Goal: Communication & Community: Answer question/provide support

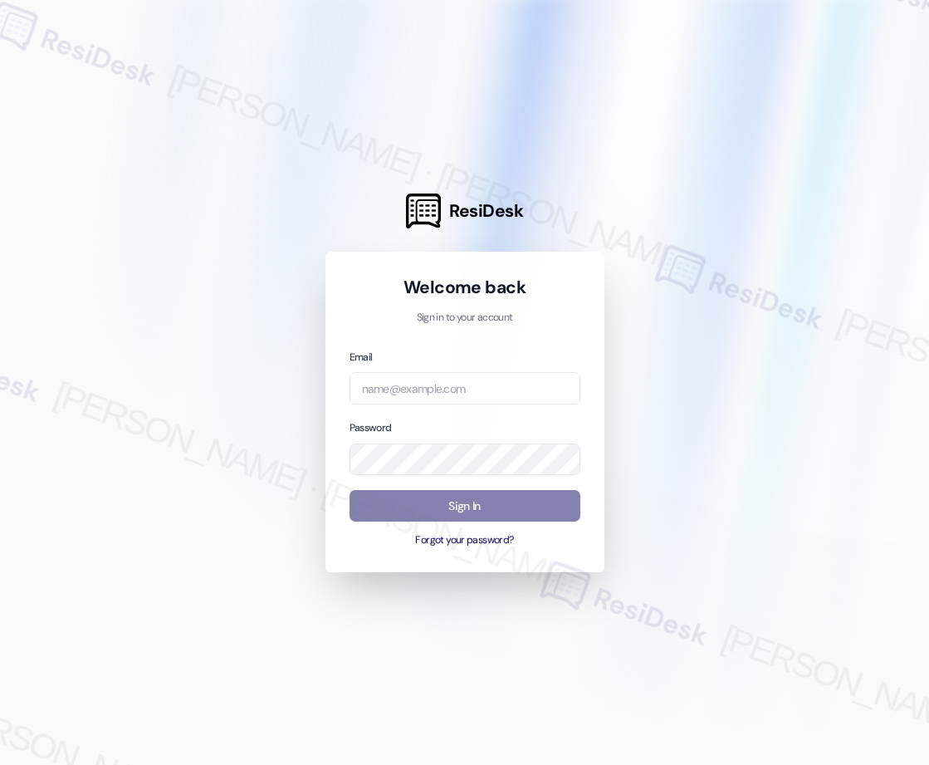
click at [471, 391] on input "email" at bounding box center [465, 388] width 231 height 32
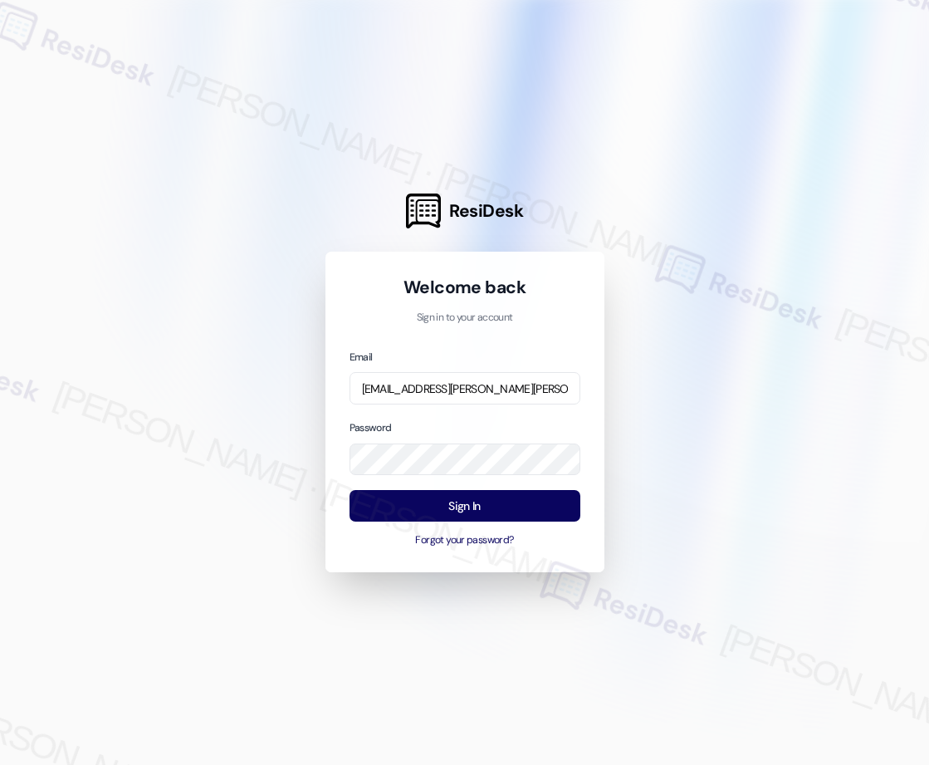
type input "[EMAIL_ADDRESS][PERSON_NAME][PERSON_NAME][DOMAIN_NAME]"
click at [466, 500] on button "Sign In" at bounding box center [465, 506] width 231 height 32
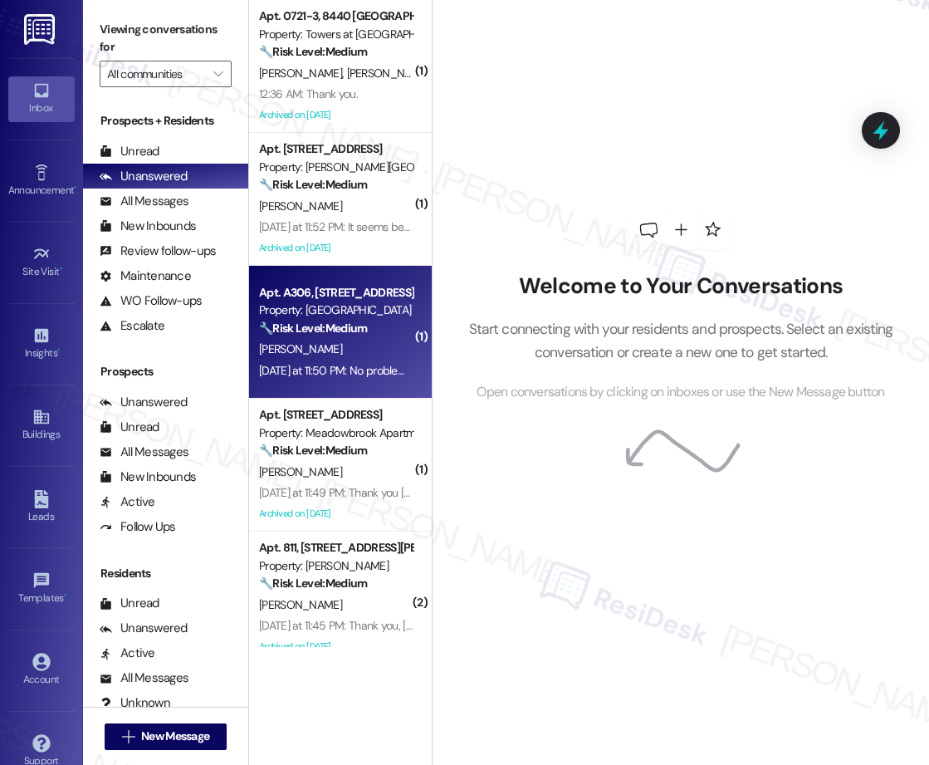
click at [283, 386] on div "Apt. A306, [STREET_ADDRESS][PERSON_NAME] Property: [GEOGRAPHIC_DATA] 🔧 Risk Lev…" at bounding box center [340, 332] width 183 height 133
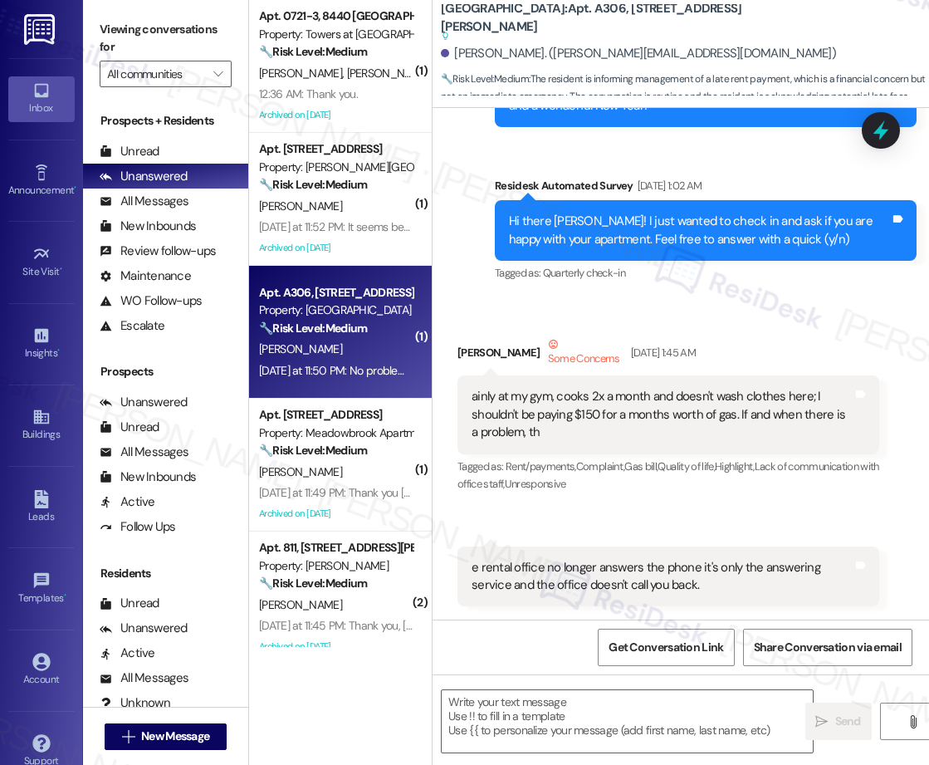
type textarea "Fetching suggested responses. Please feel free to read through the conversation…"
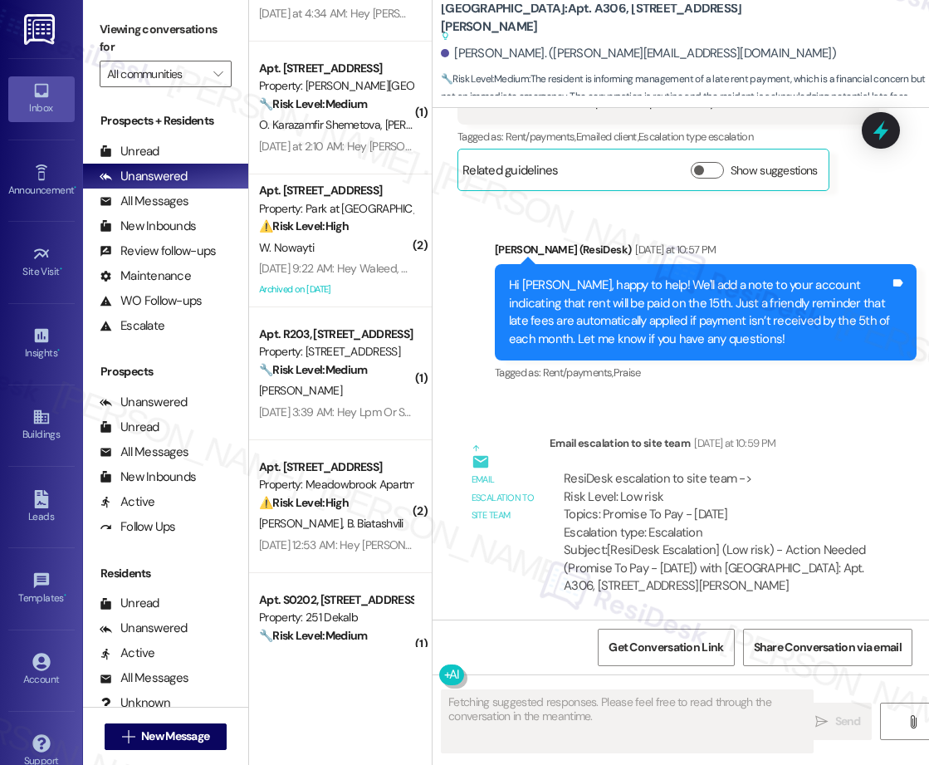
scroll to position [1479, 0]
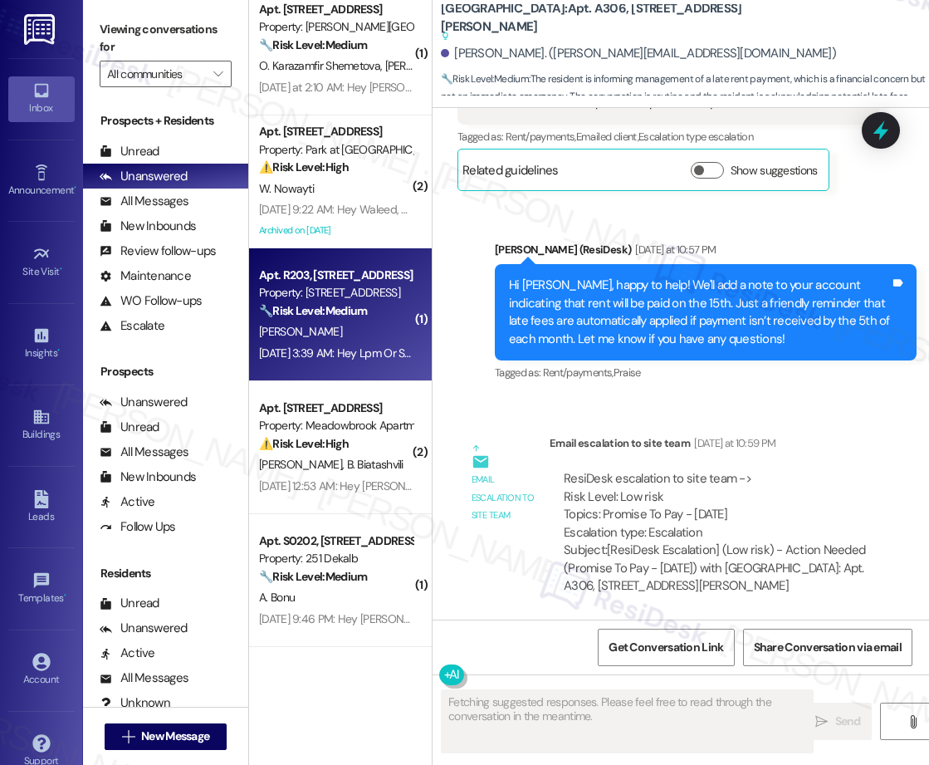
click at [359, 346] on div "[DATE] 3:39 AM: Hey Lpm Or Salahadin, we appreciate your text! We'll be back at…" at bounding box center [628, 353] width 738 height 15
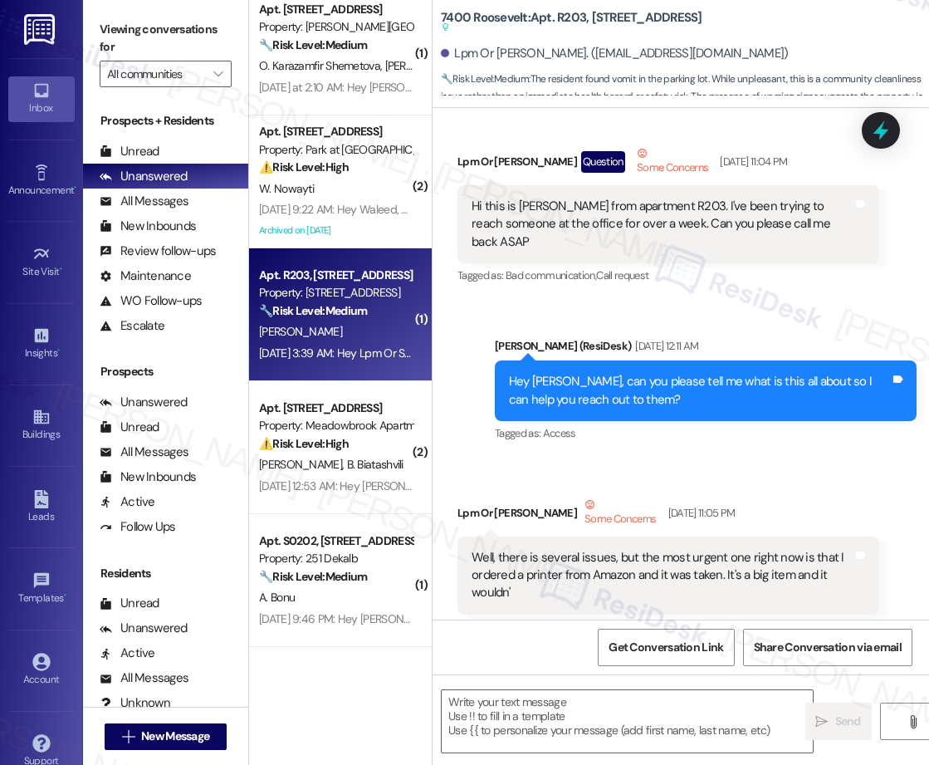
type textarea "Fetching suggested responses. Please feel free to read through the conversation…"
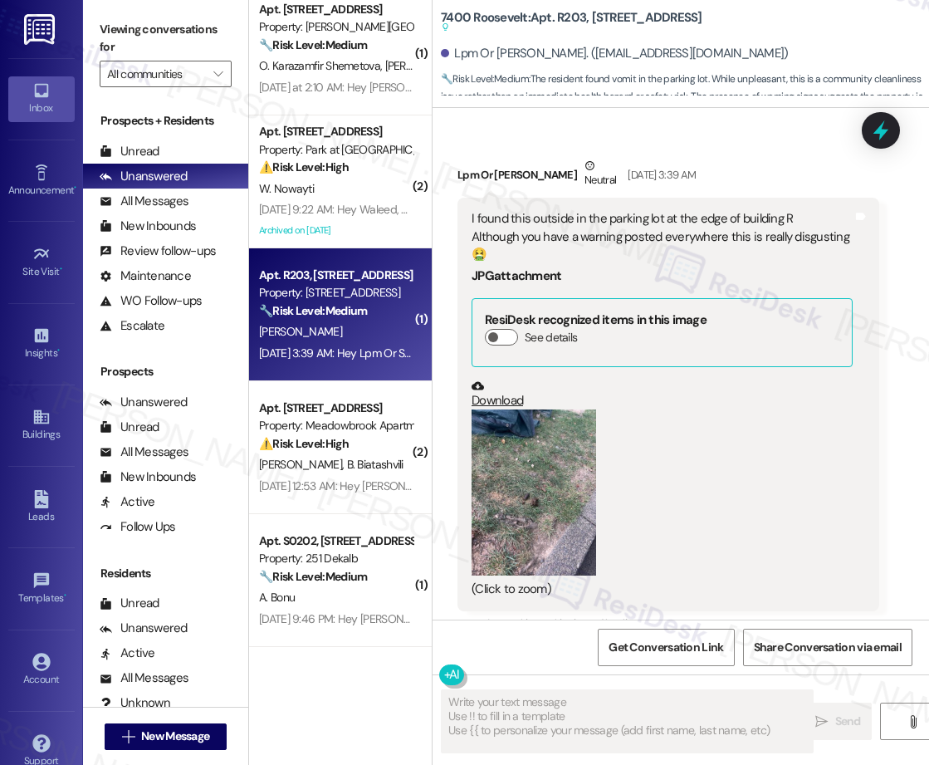
scroll to position [12752, 0]
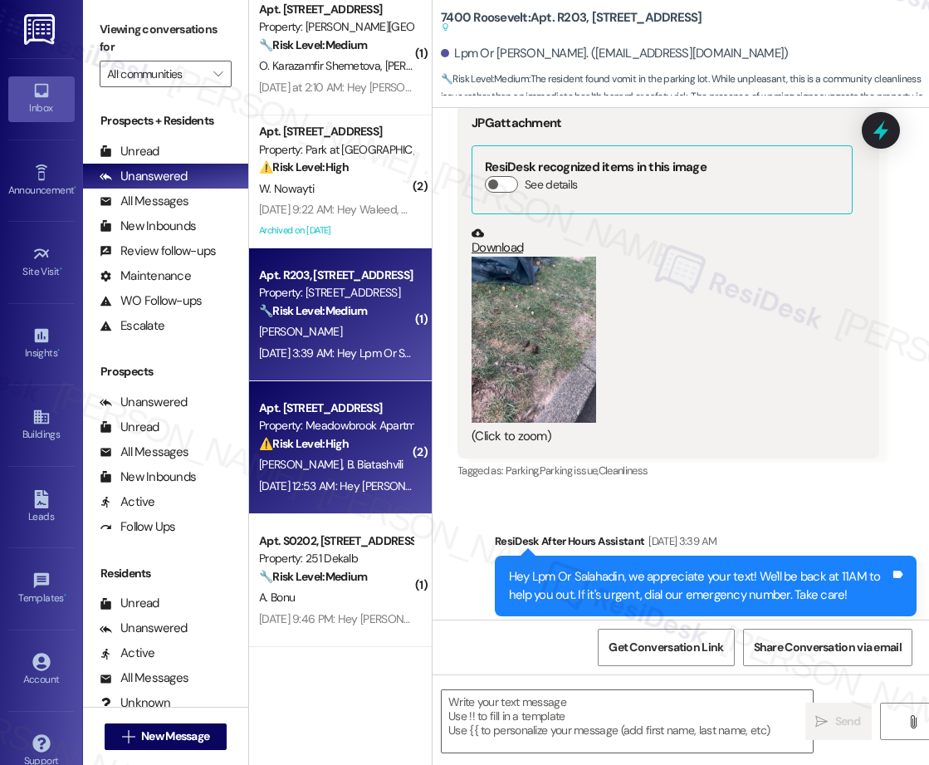
click at [347, 463] on span "B. Biatashvili" at bounding box center [375, 464] width 56 height 15
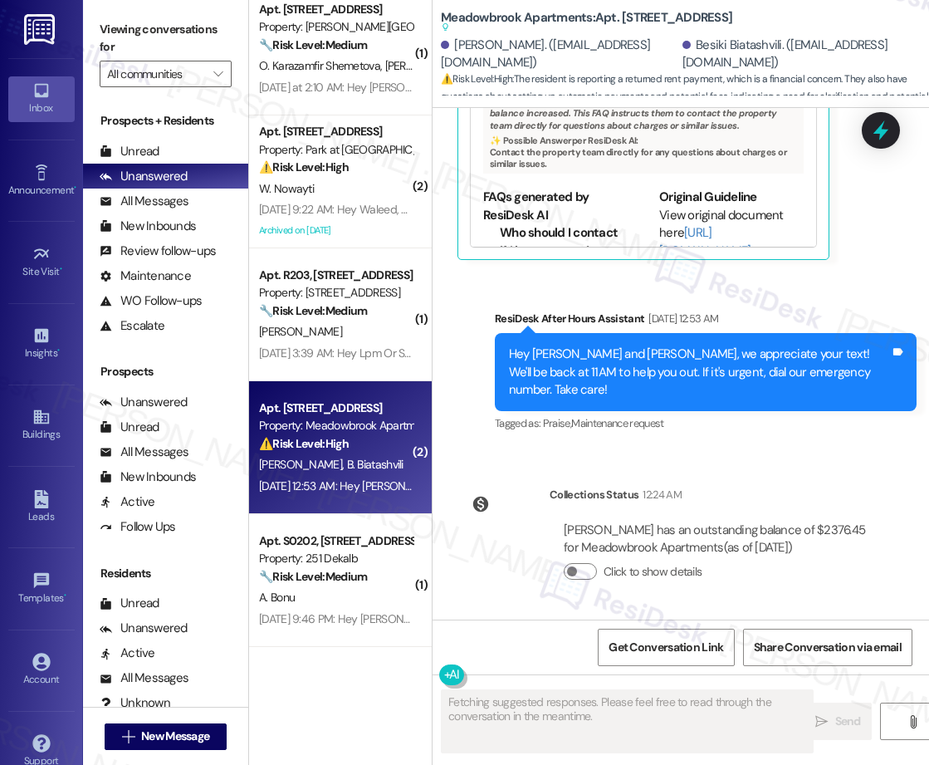
scroll to position [2935, 0]
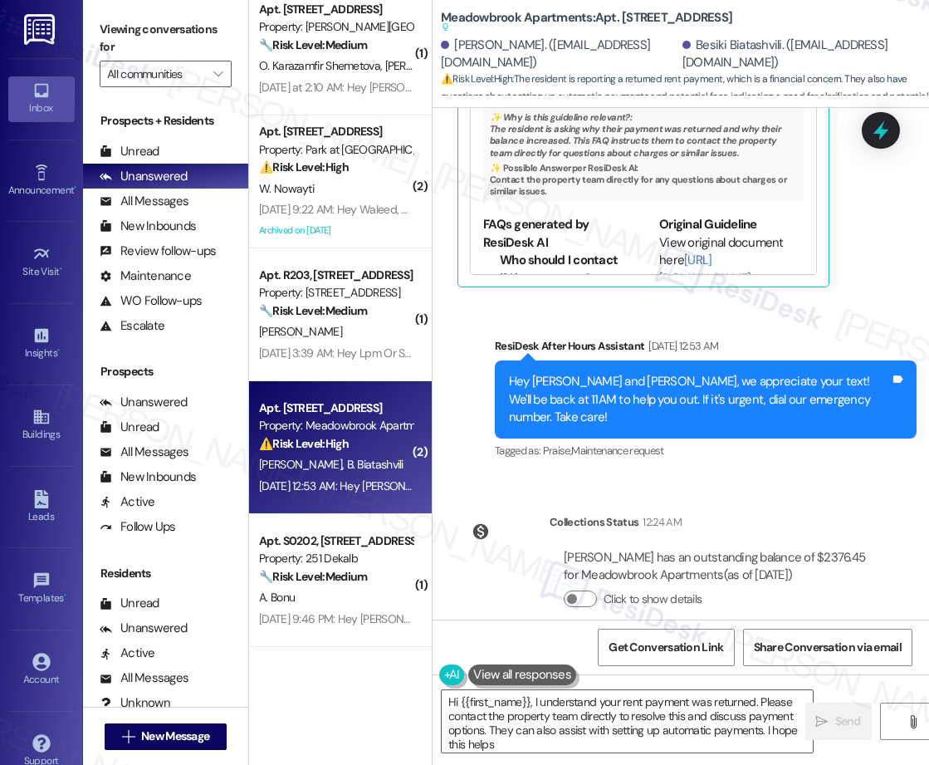
type textarea "Hi {{first_name}}, I understand your rent payment was returned. Please contact …"
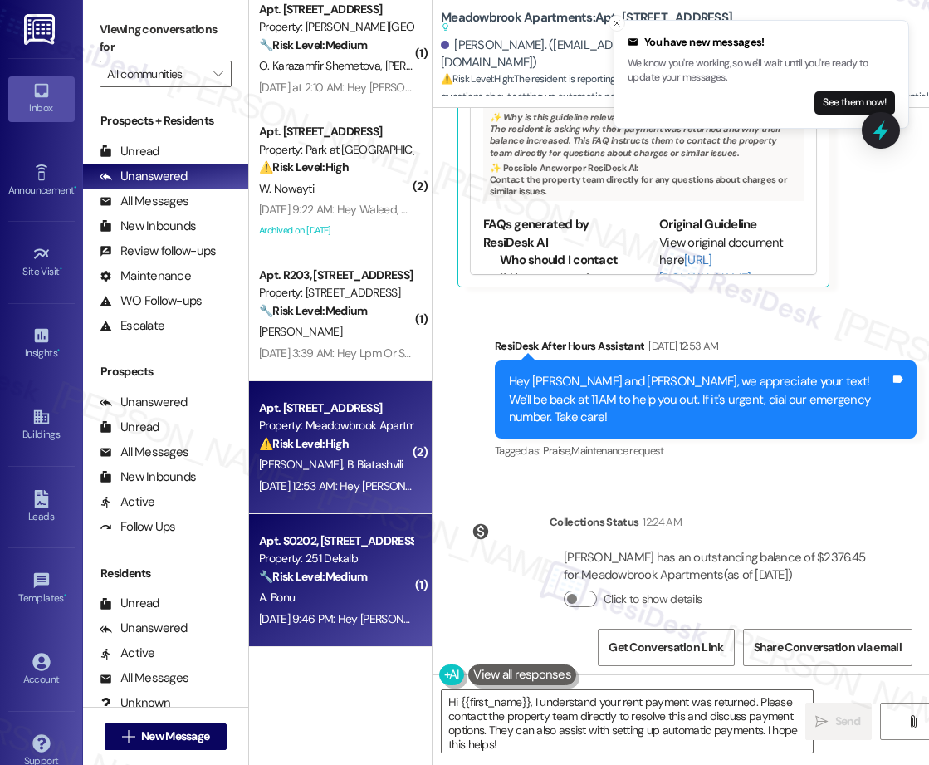
click at [306, 547] on div "Apt. S0202, [STREET_ADDRESS]" at bounding box center [336, 540] width 154 height 17
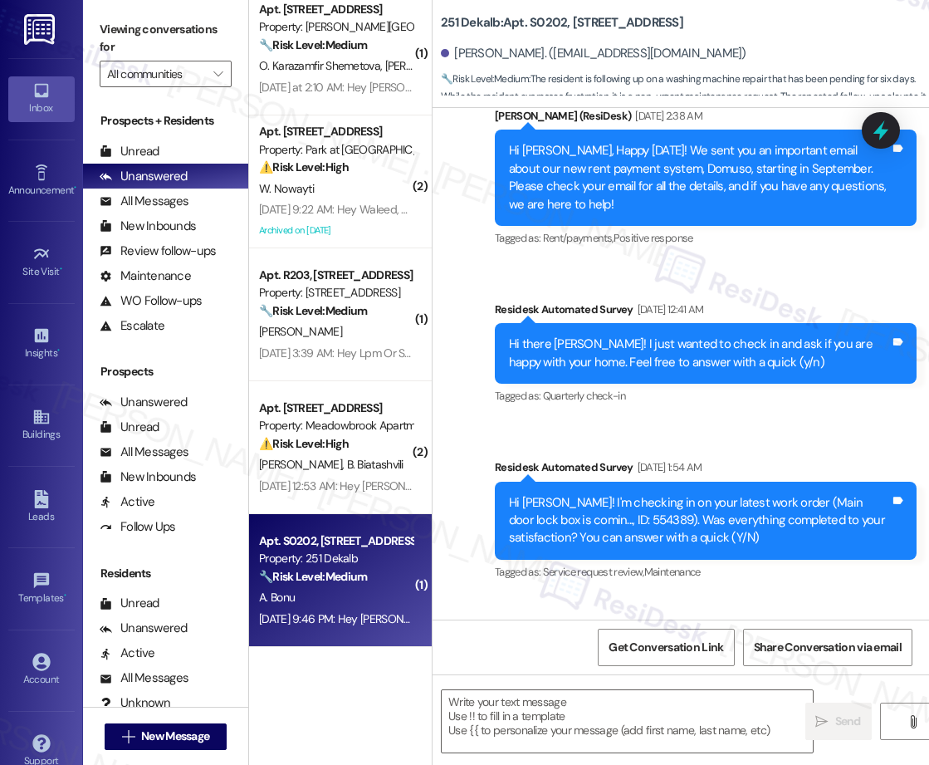
type textarea "Fetching suggested responses. Please feel free to read through the conversation…"
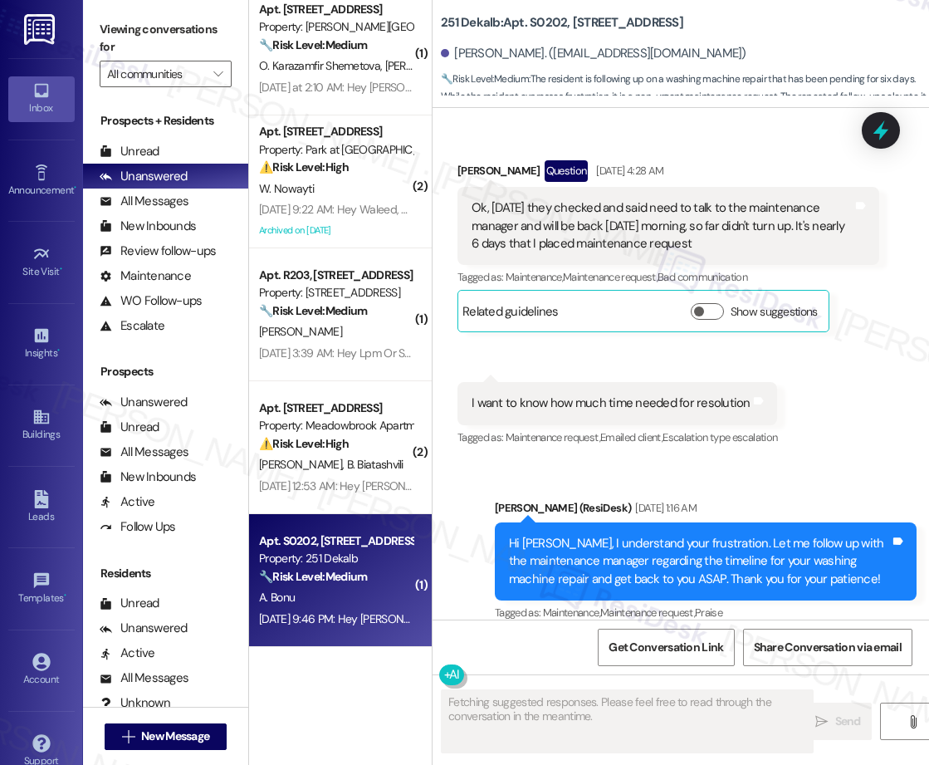
scroll to position [6093, 0]
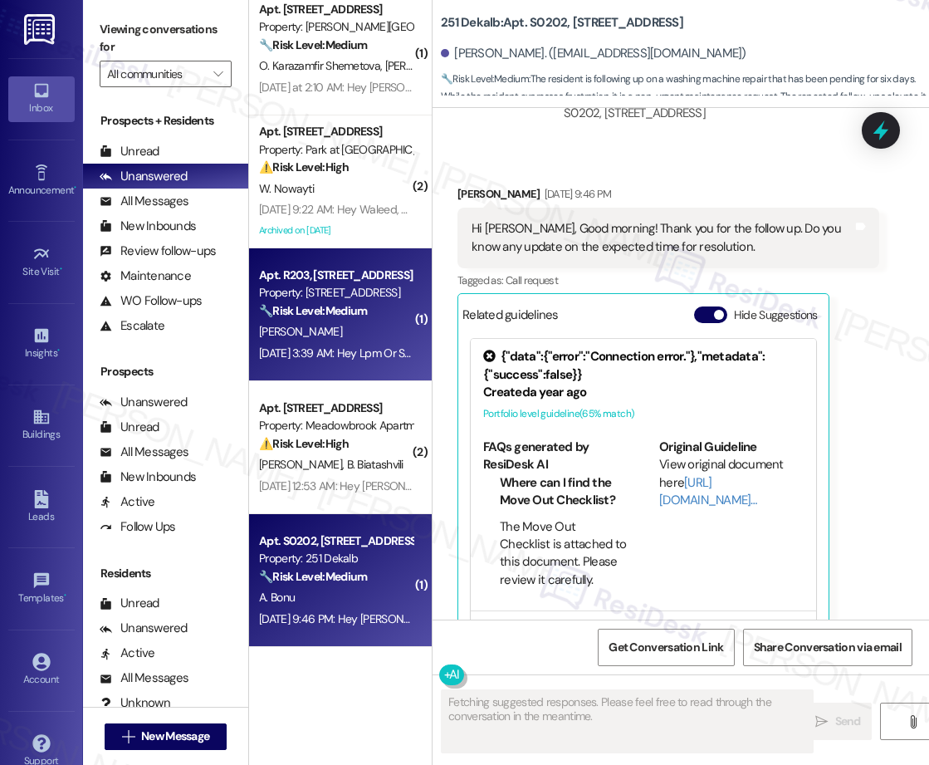
click at [349, 346] on div "[DATE] 3:39 AM: Hey Lpm Or Salahadin, we appreciate your text! We'll be back at…" at bounding box center [628, 353] width 738 height 15
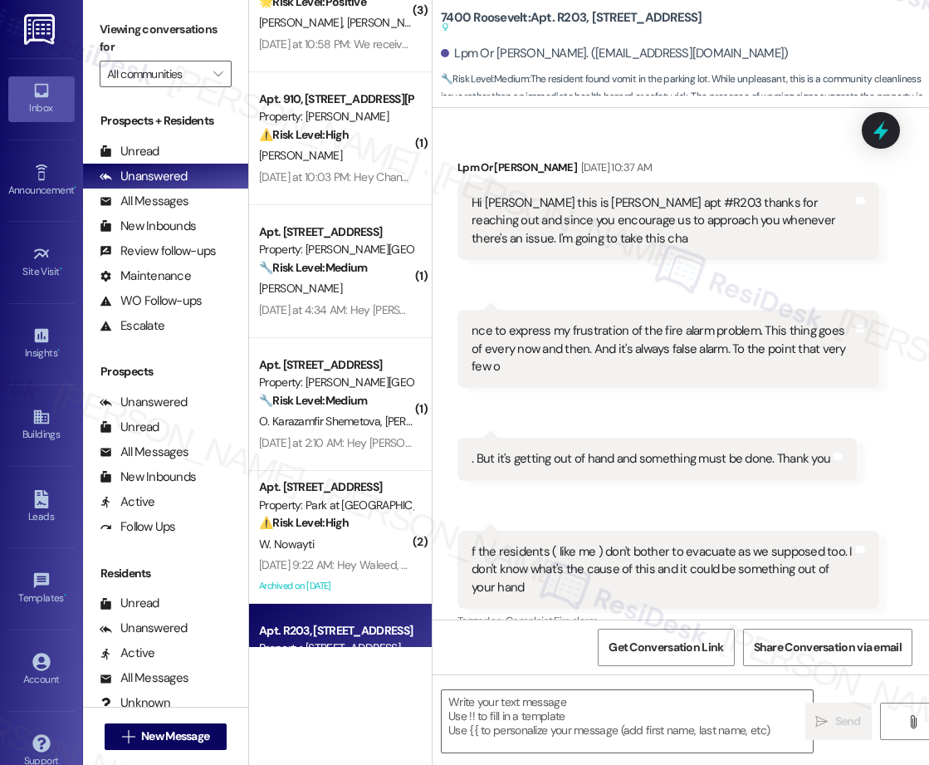
scroll to position [12752, 0]
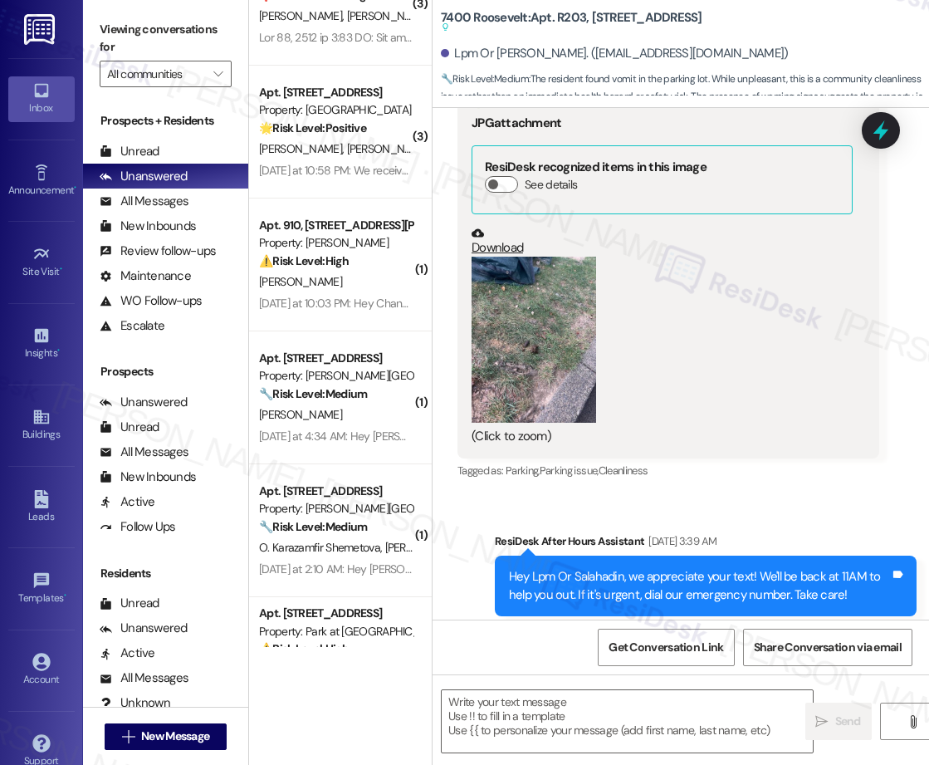
type textarea "Fetching suggested responses. Please feel free to read through the conversation…"
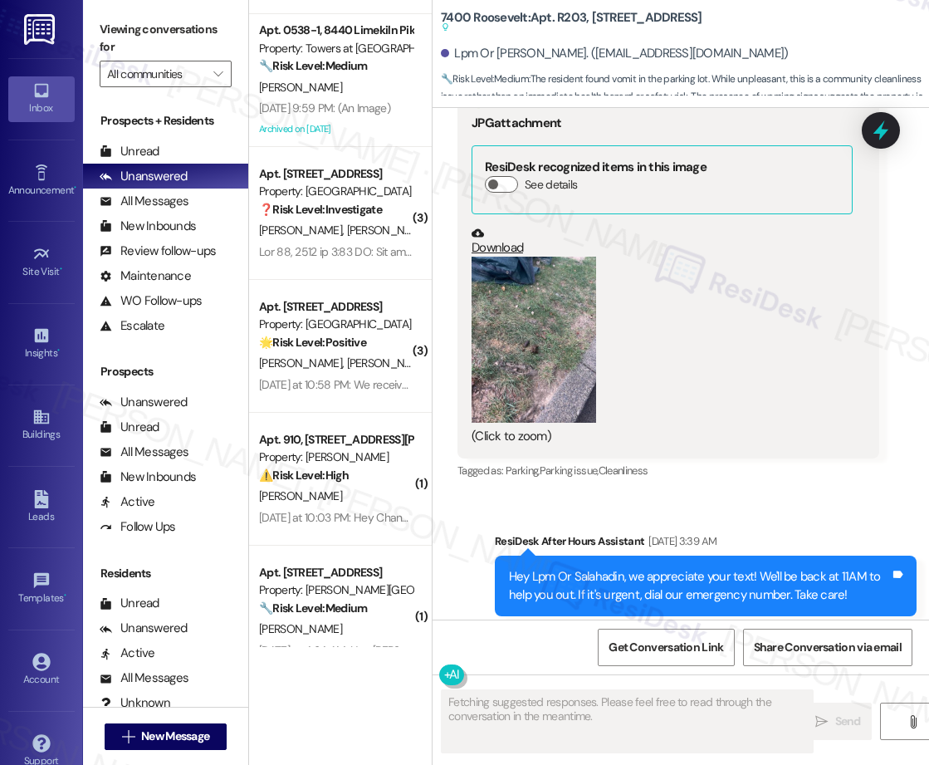
scroll to position [776, 0]
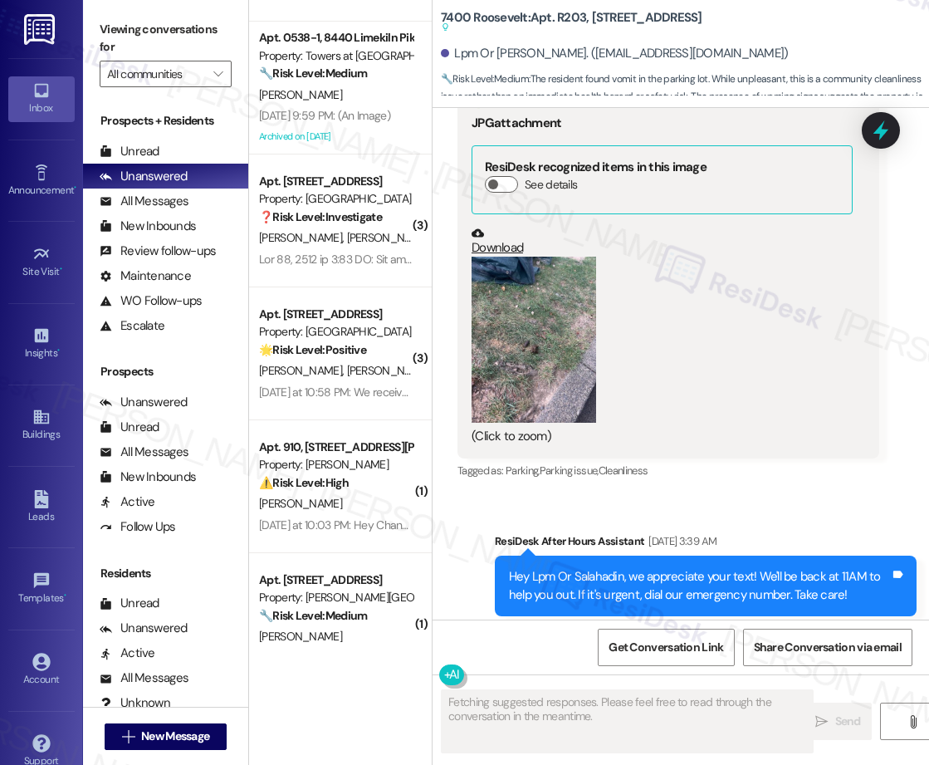
click at [362, 224] on div "( 1 ) Apt. [STREET_ADDRESS] Property: [GEOGRAPHIC_DATA] Apartments 🔧 Risk Level…" at bounding box center [340, 323] width 183 height 647
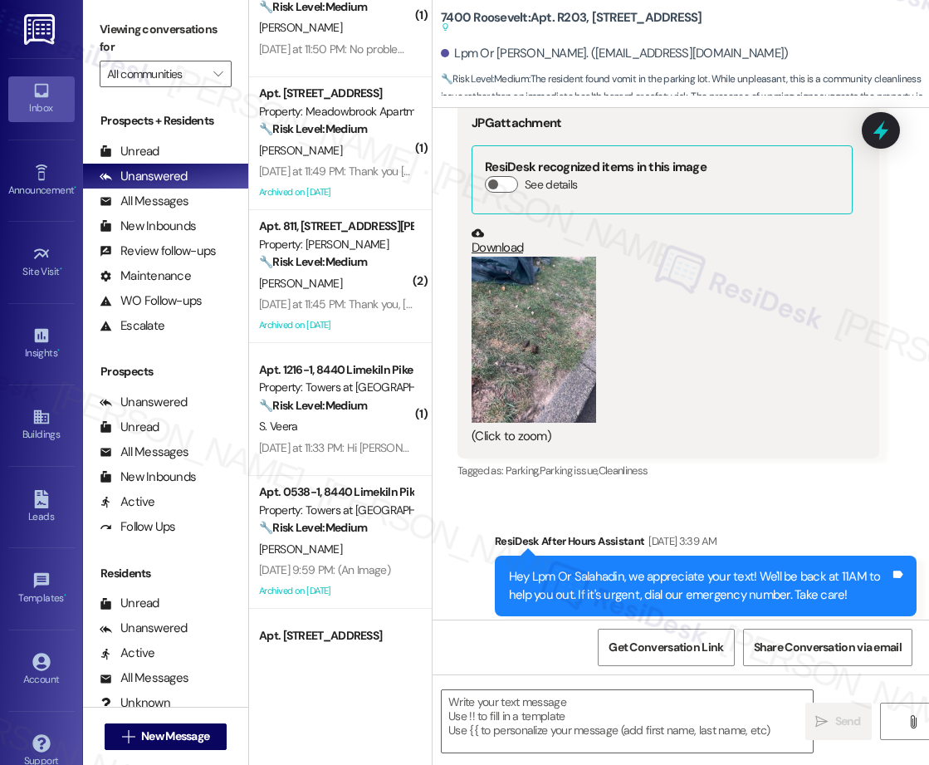
scroll to position [254, 0]
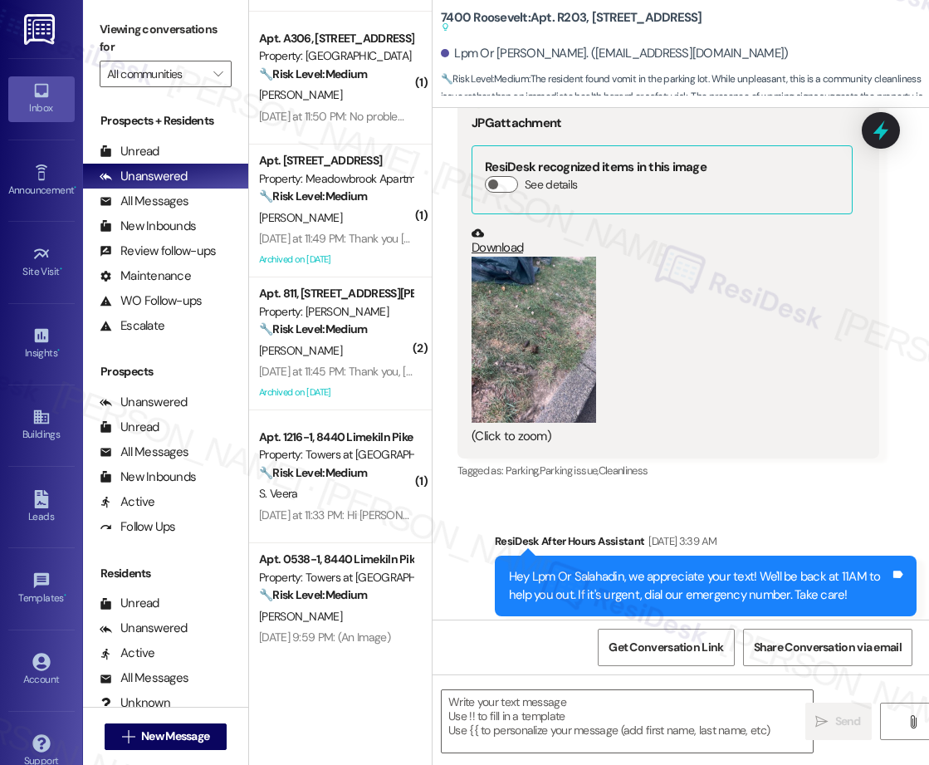
click at [357, 392] on div "( 1 ) Apt. 0721-3, [GEOGRAPHIC_DATA] Property: Towers at [GEOGRAPHIC_DATA] 🔧 Ri…" at bounding box center [340, 323] width 183 height 647
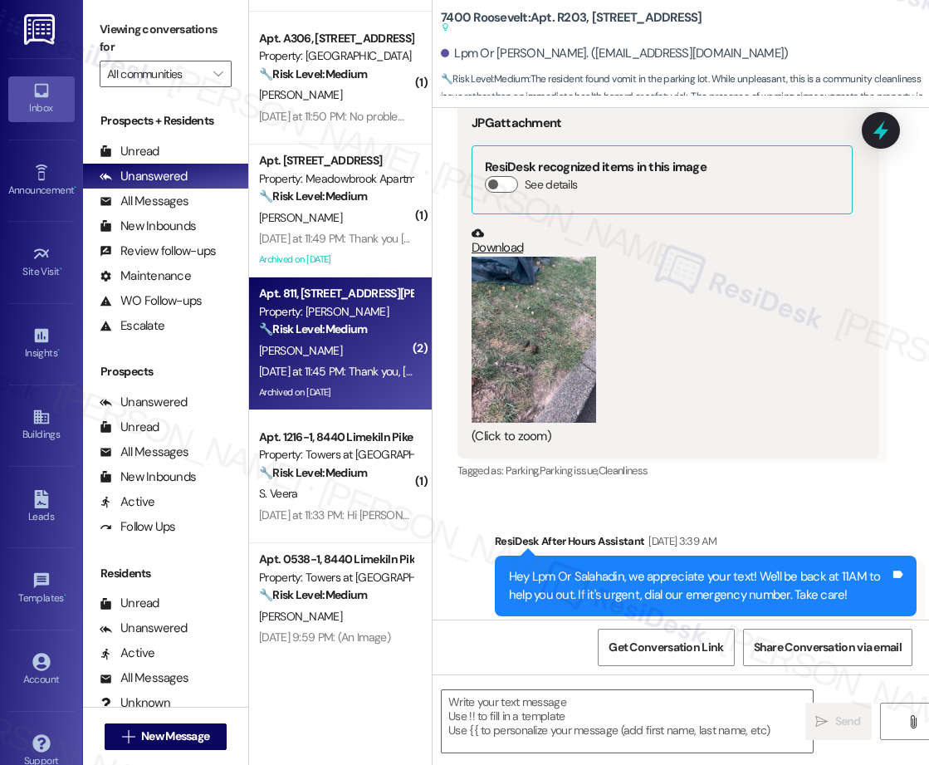
click at [384, 387] on div "Archived on [DATE]" at bounding box center [335, 392] width 157 height 21
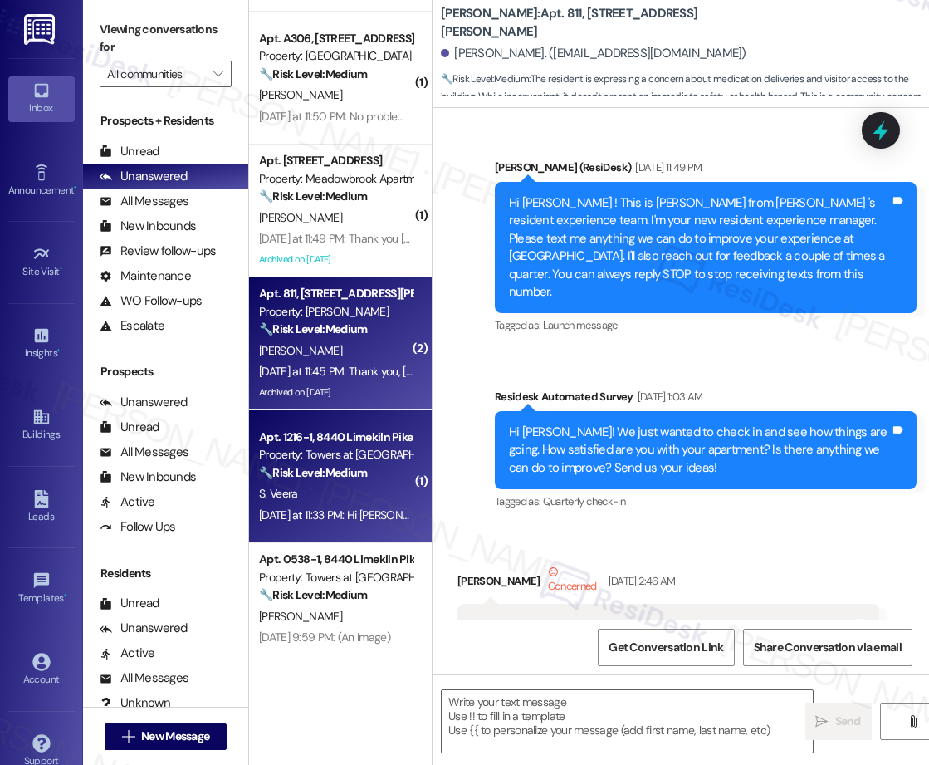
type textarea "Fetching suggested responses. Please feel free to read through the conversation…"
click at [328, 500] on div "S. Veera" at bounding box center [335, 493] width 157 height 21
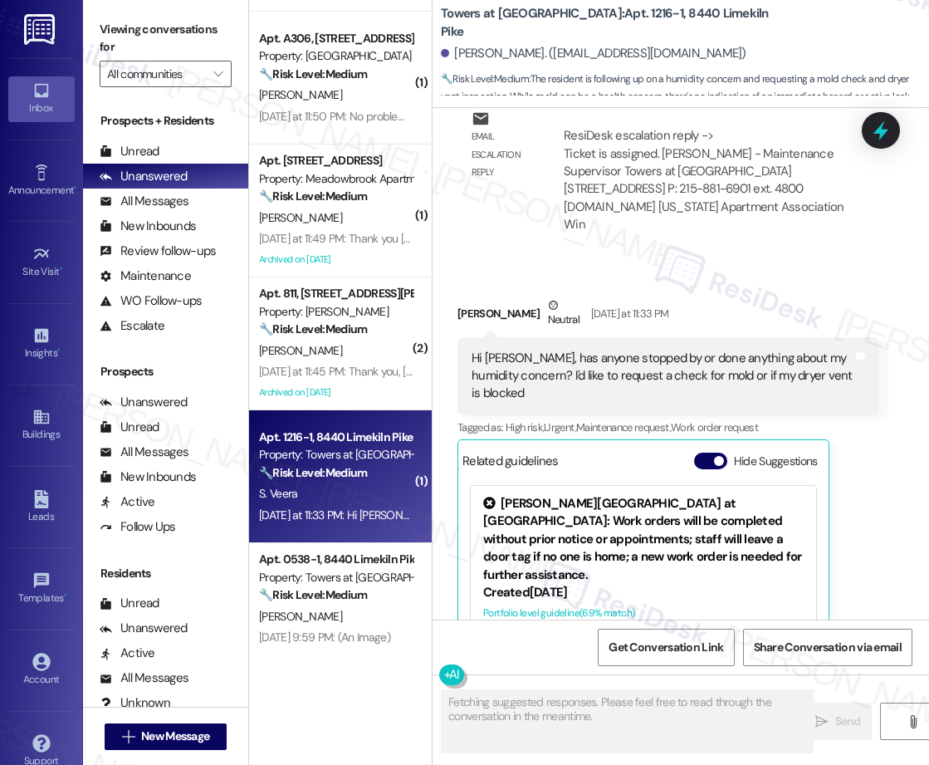
scroll to position [4105, 0]
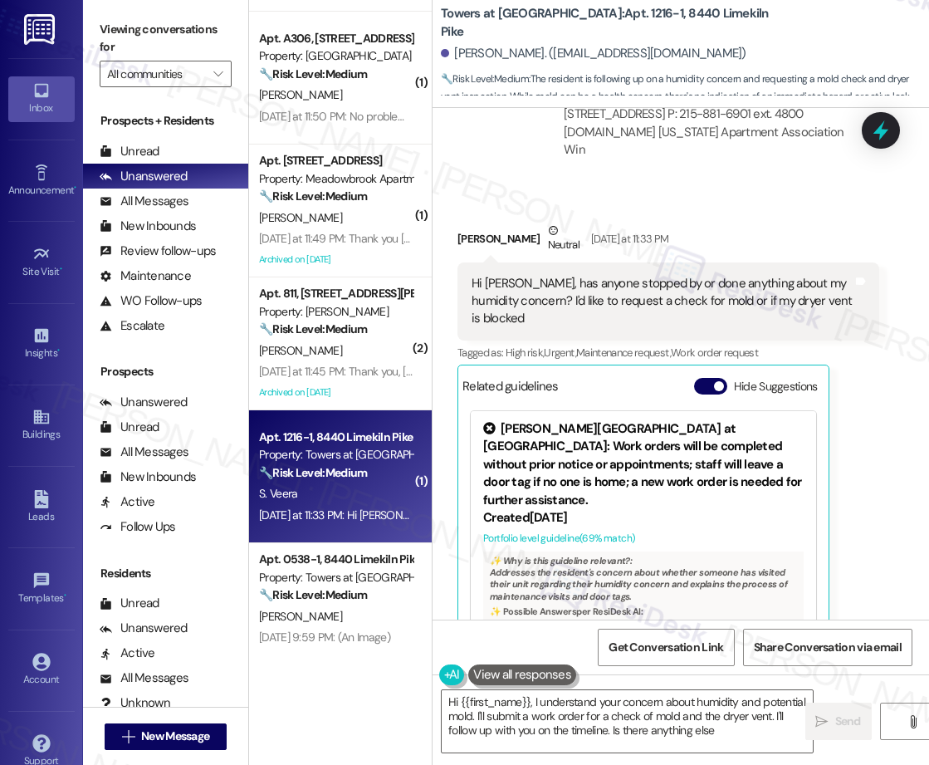
type textarea "Hi {{first_name}}, I understand your concern about humidity and potential mold.…"
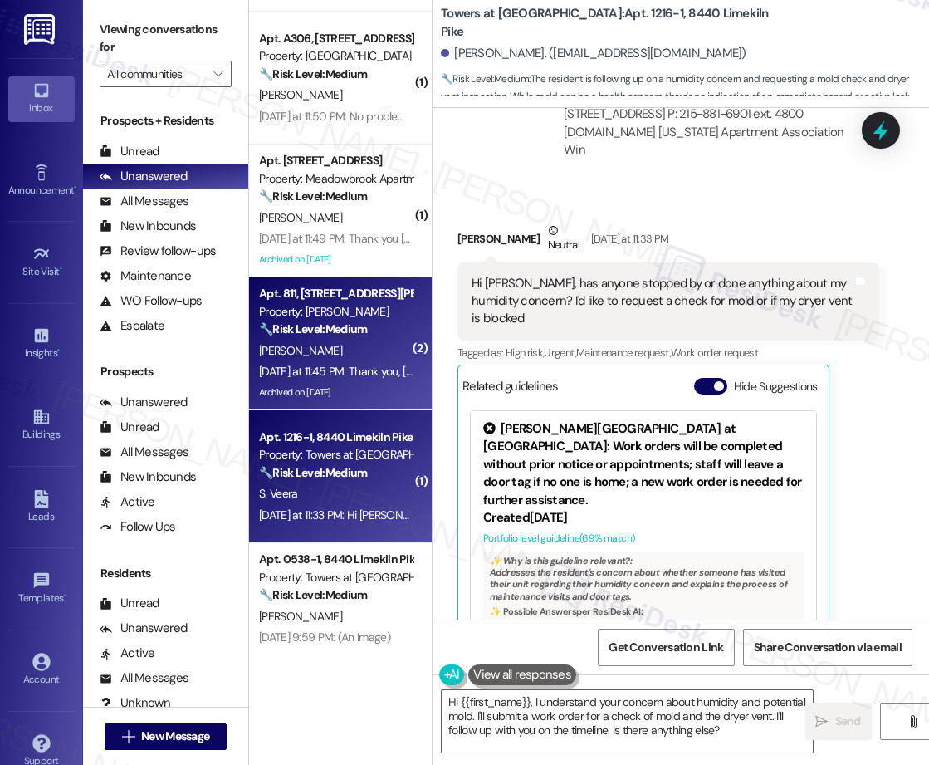
click at [366, 395] on div "Archived on [DATE]" at bounding box center [335, 392] width 157 height 21
type textarea "Fetching suggested responses. Please feel free to read through the conversation…"
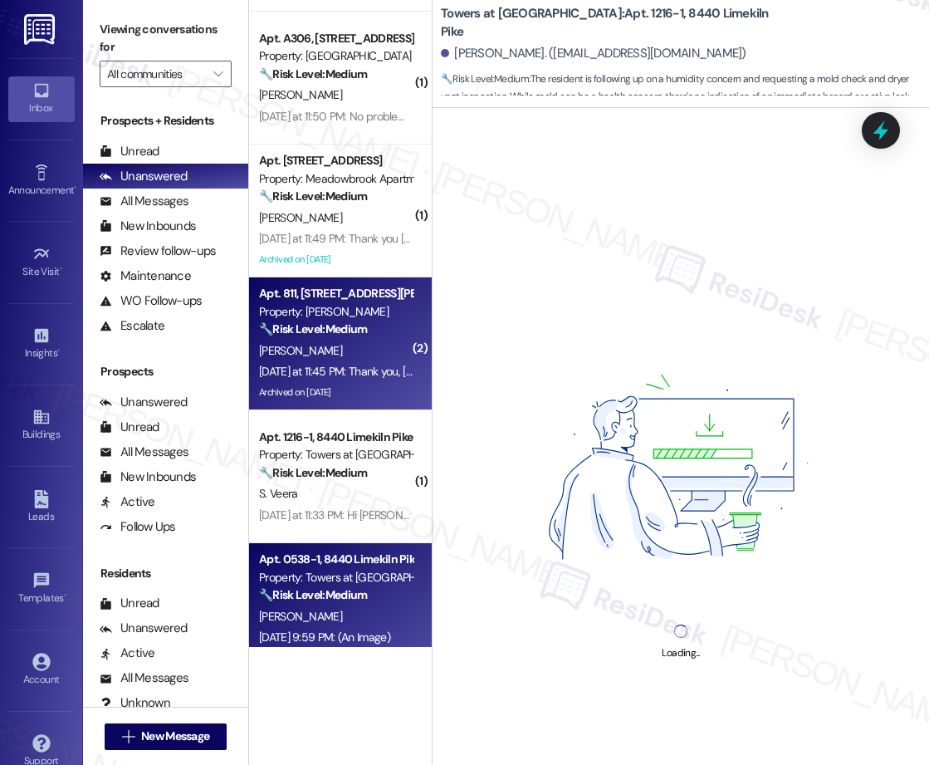
click at [343, 585] on div "Property: Towers at [GEOGRAPHIC_DATA]" at bounding box center [336, 577] width 154 height 17
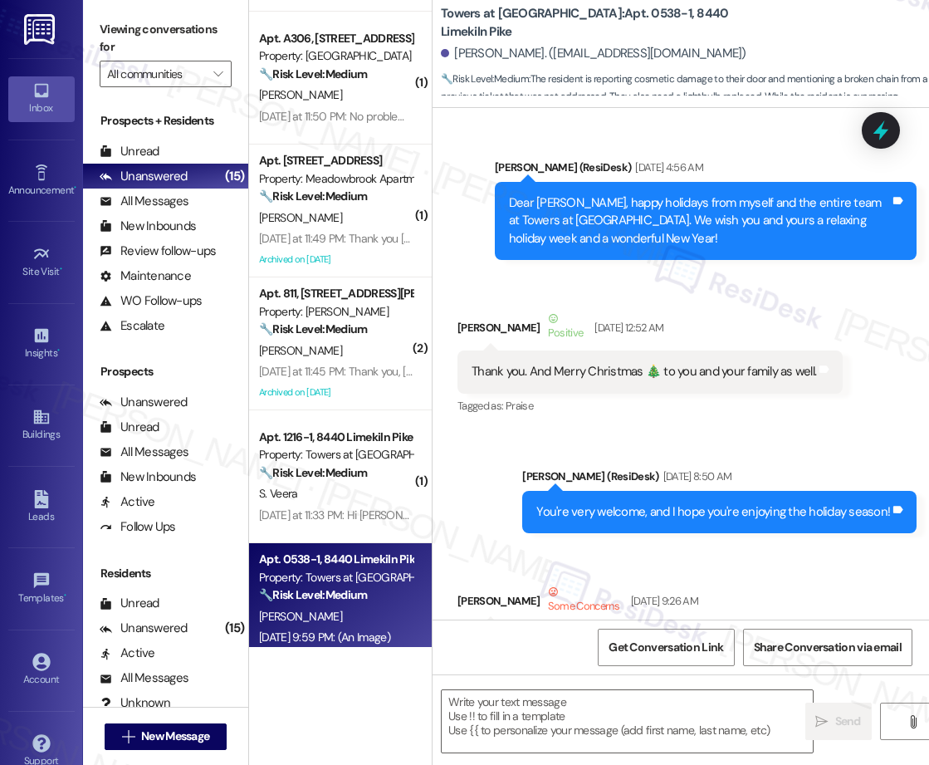
type textarea "Fetching suggested responses. Please feel free to read through the conversation…"
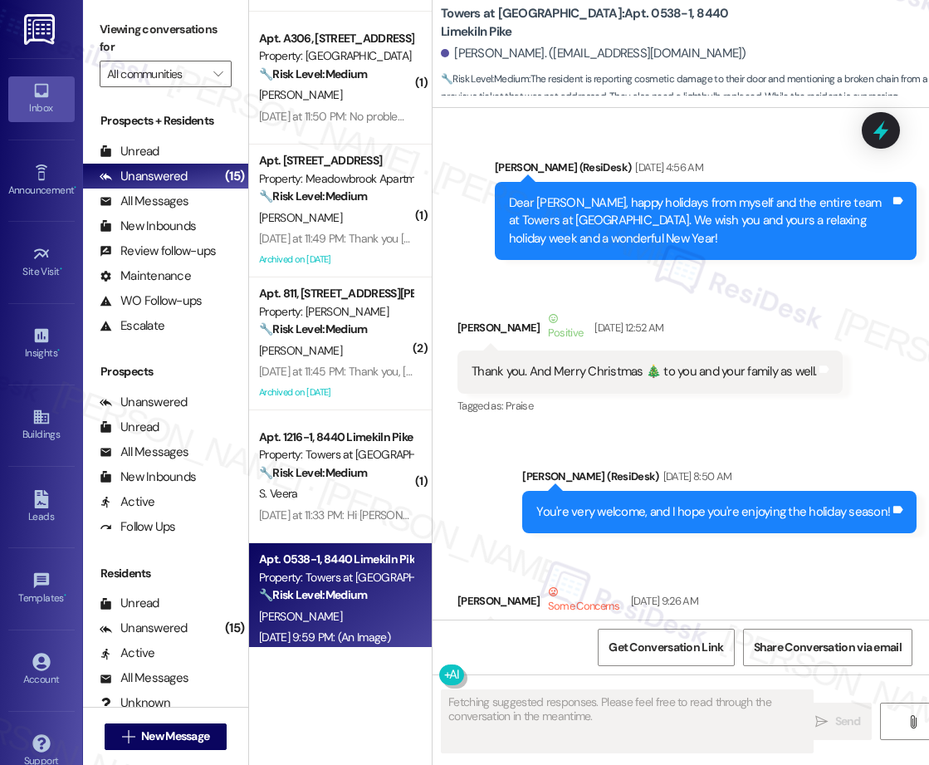
scroll to position [44516, 0]
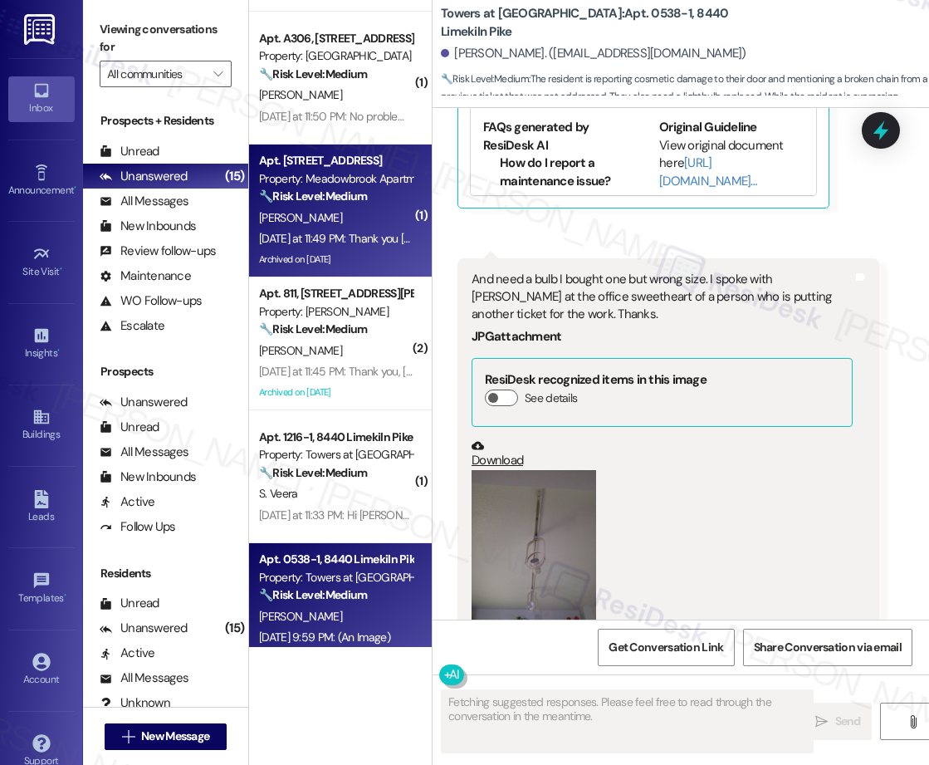
click at [350, 241] on div "[DATE] at 11:49 PM: Thank you [PERSON_NAME] very much [PERSON_NAME]. I apprecia…" at bounding box center [580, 238] width 643 height 15
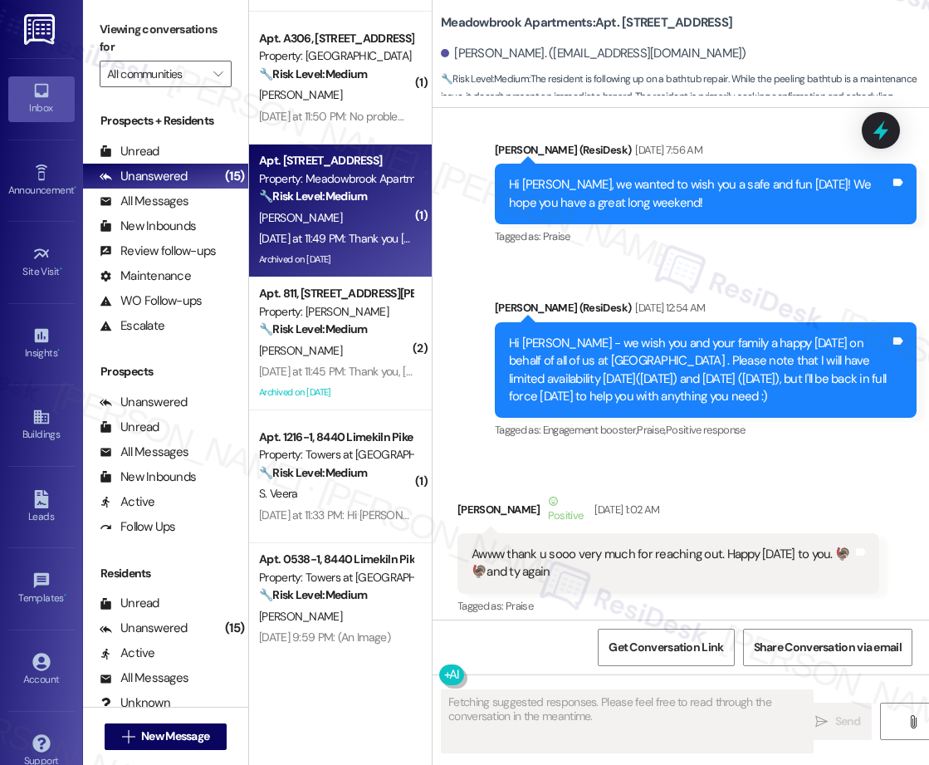
scroll to position [15361, 0]
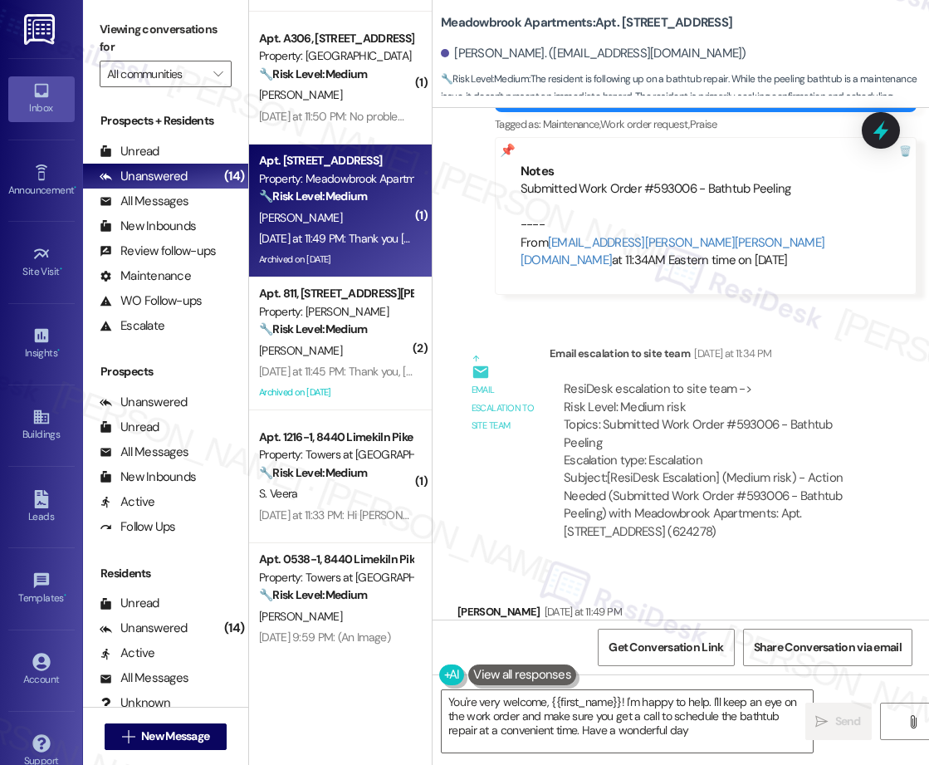
type textarea "You're very welcome, {{first_name}}! I'm happy to help. I'll keep an eye on the…"
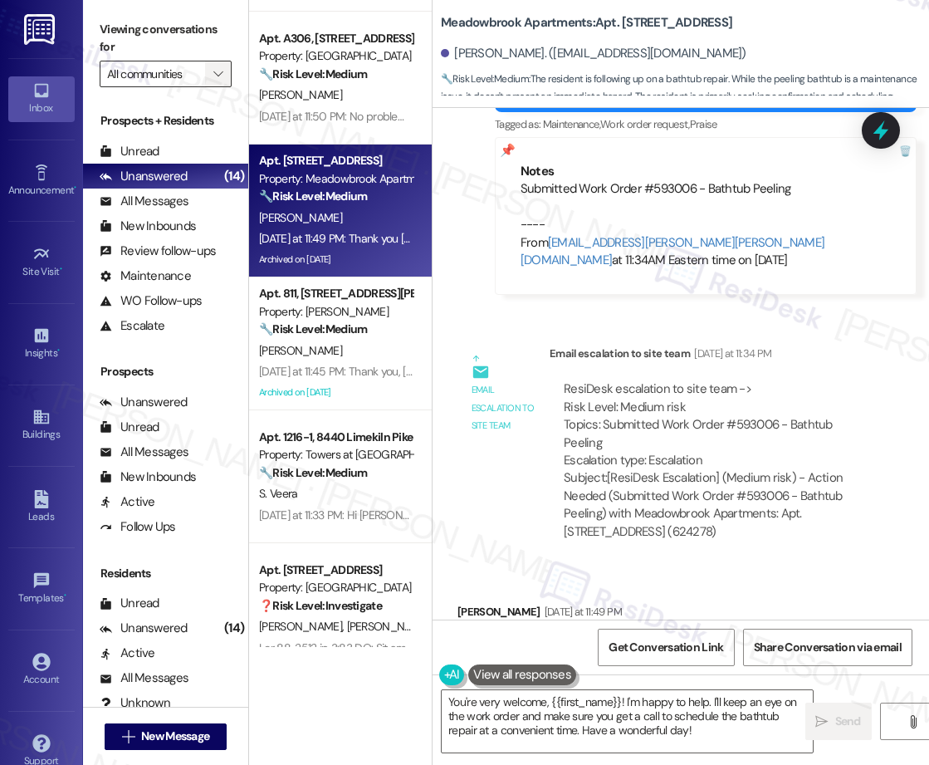
click at [223, 66] on span "" at bounding box center [218, 74] width 16 height 27
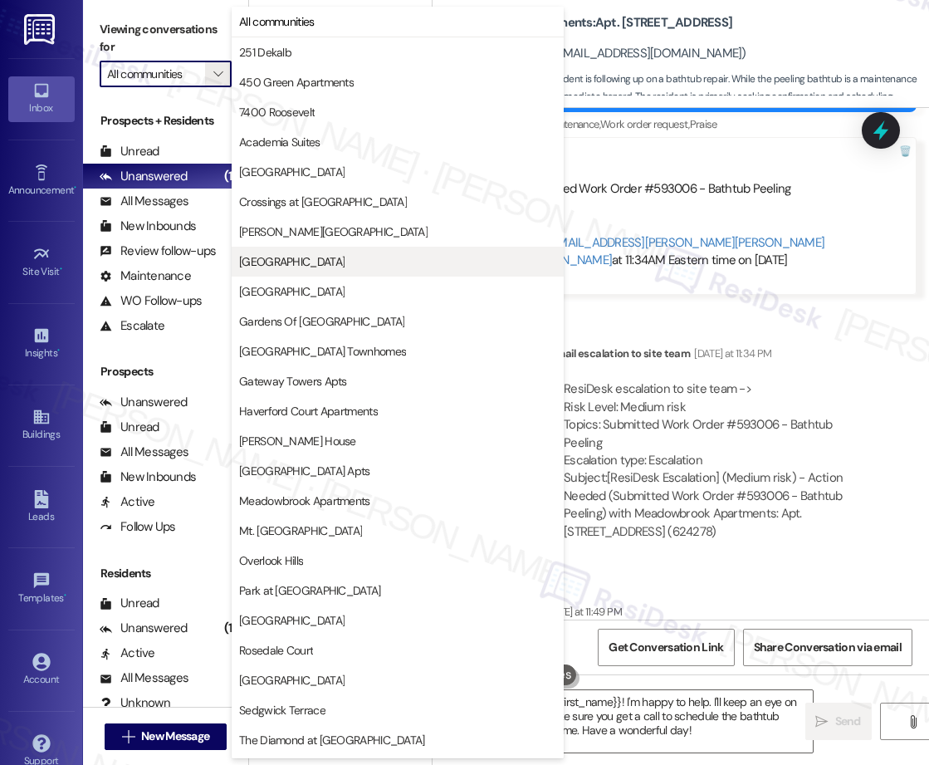
scroll to position [236, 0]
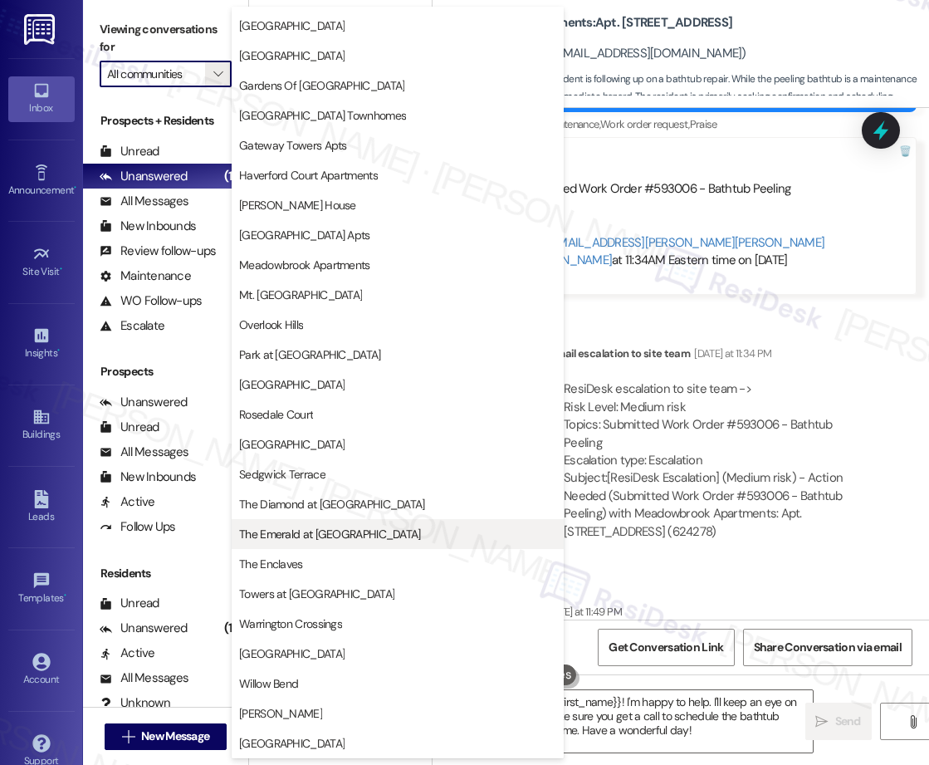
click at [354, 532] on span "The Emerald at [GEOGRAPHIC_DATA]" at bounding box center [330, 534] width 182 height 17
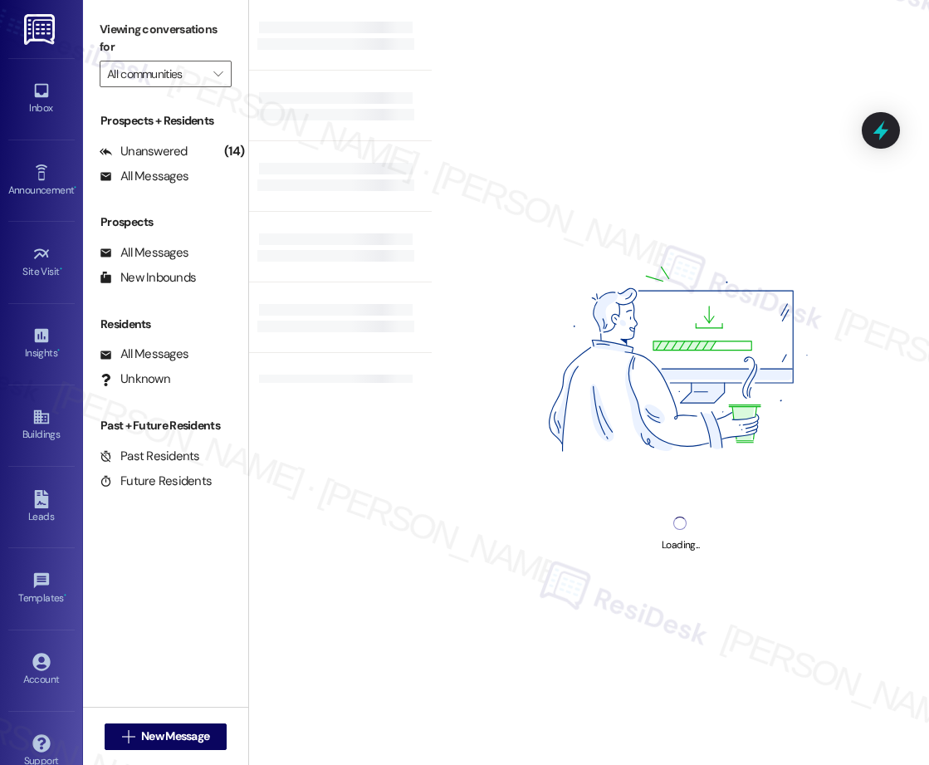
type input "The Emerald at [GEOGRAPHIC_DATA]"
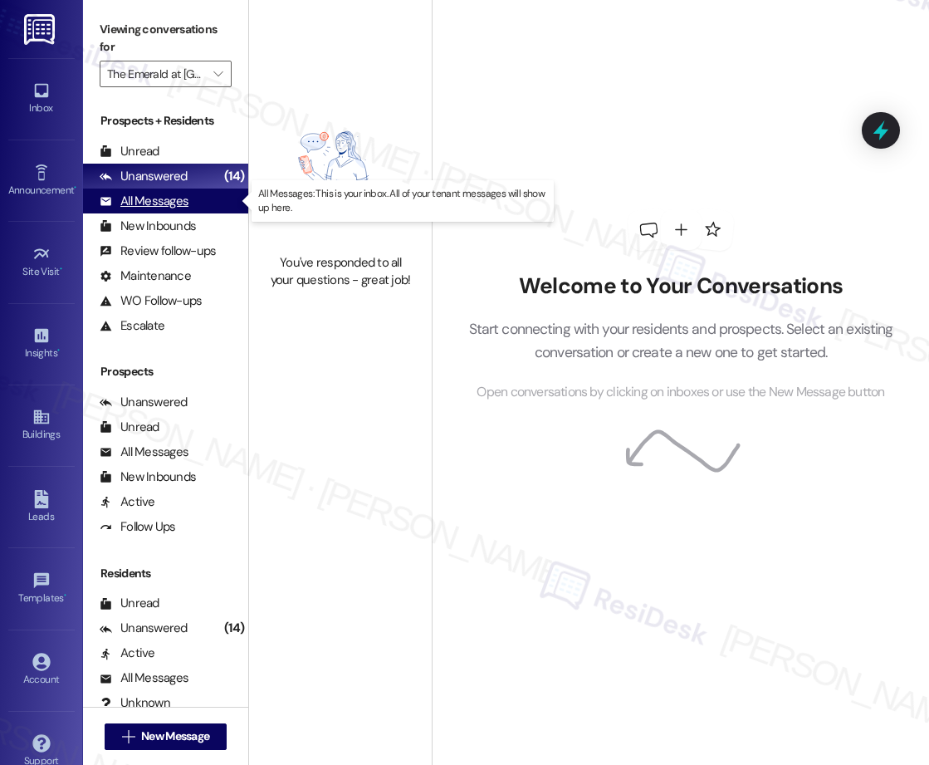
click at [183, 206] on div "All Messages" at bounding box center [144, 201] width 89 height 17
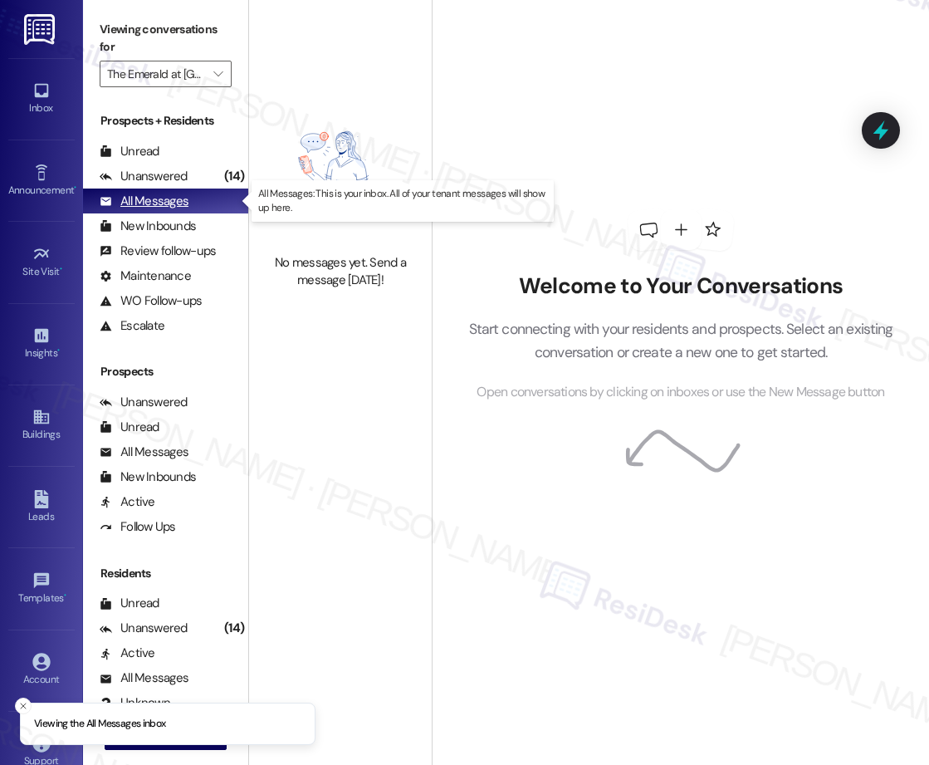
click at [169, 204] on div "All Messages" at bounding box center [144, 201] width 89 height 17
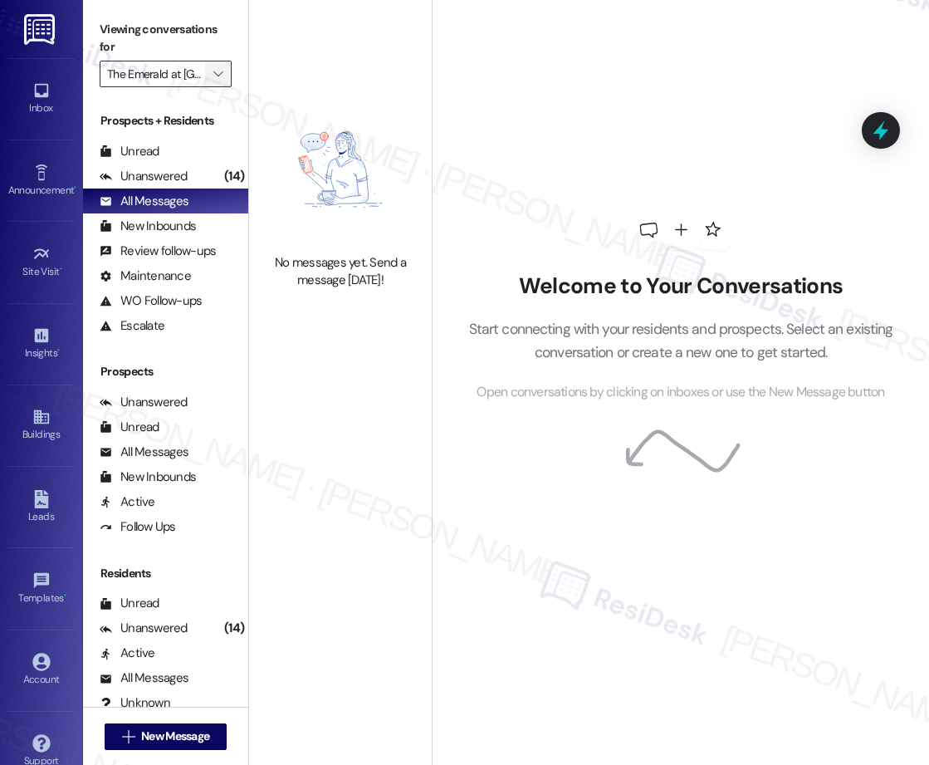
click at [221, 77] on icon "" at bounding box center [217, 73] width 9 height 13
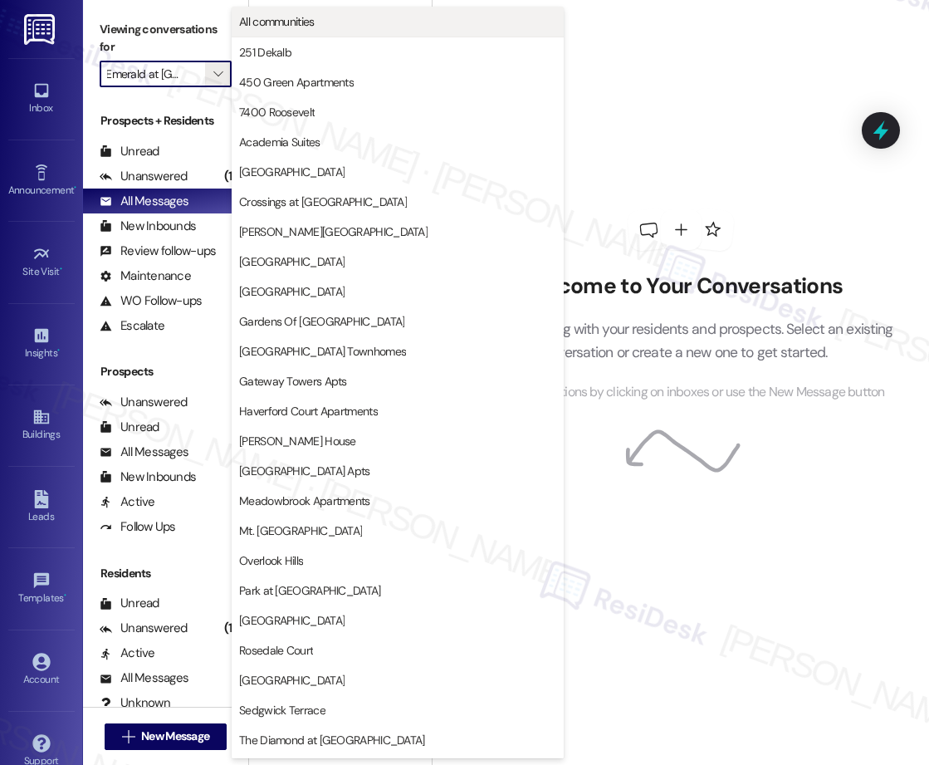
click at [361, 20] on span "All communities" at bounding box center [397, 21] width 317 height 17
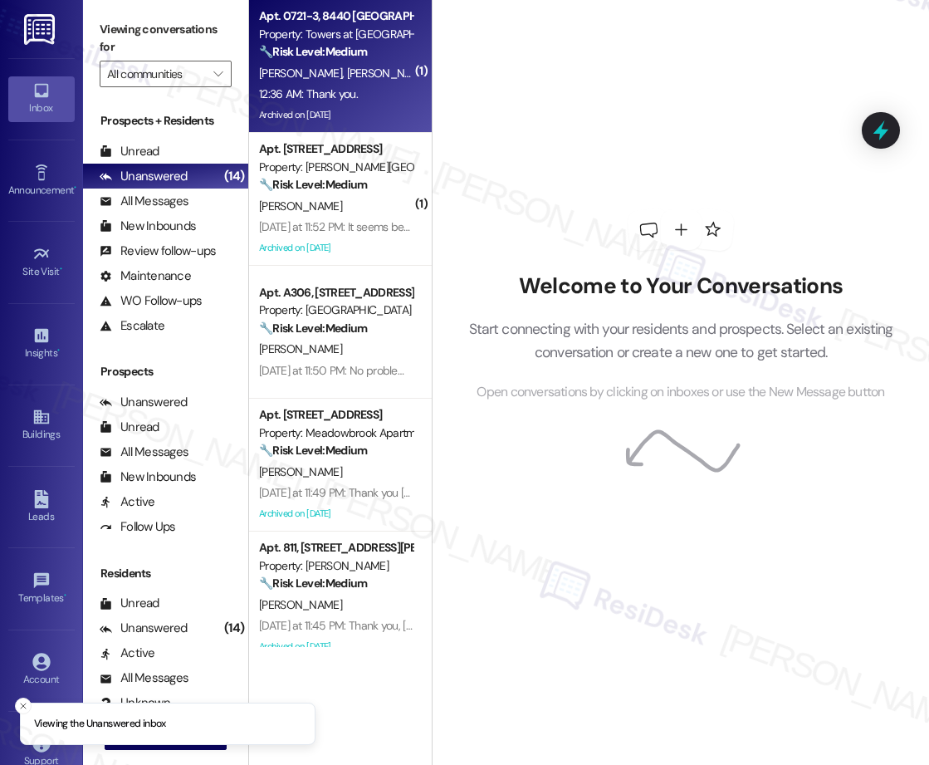
click at [347, 74] on span "[PERSON_NAME]" at bounding box center [388, 73] width 83 height 15
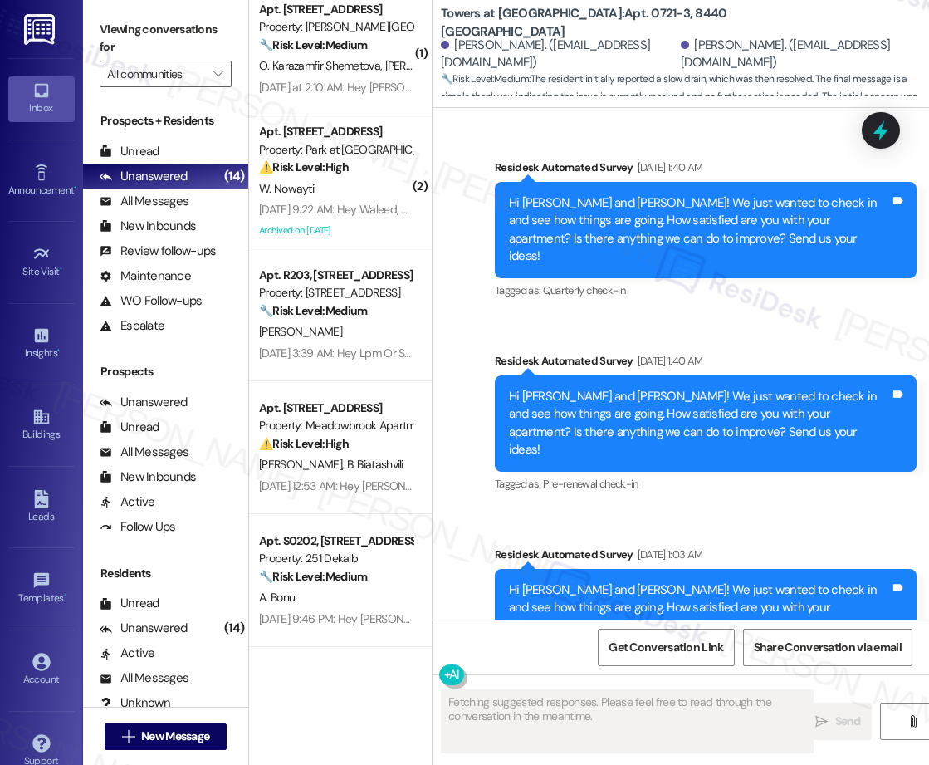
scroll to position [25075, 0]
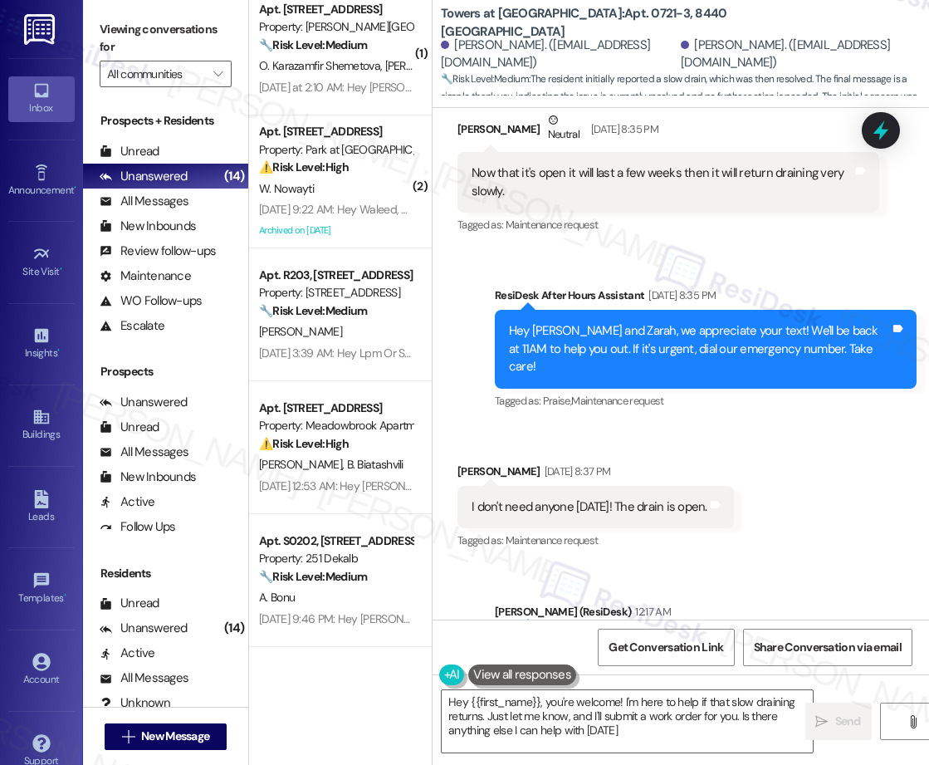
type textarea "Hey {{first_name}}, you're welcome! I'm here to help if that slow draining retu…"
